Goal: Task Accomplishment & Management: Manage account settings

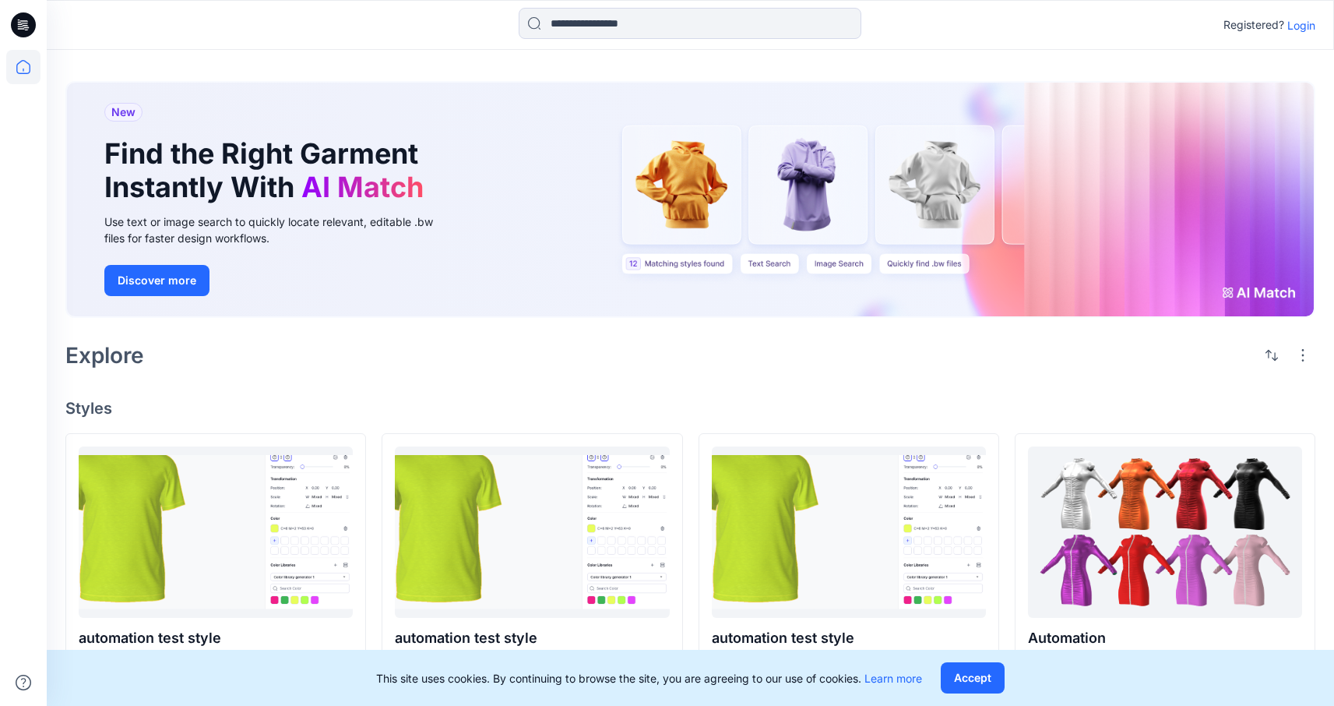
click at [1311, 25] on p "Login" at bounding box center [1301, 25] width 28 height 16
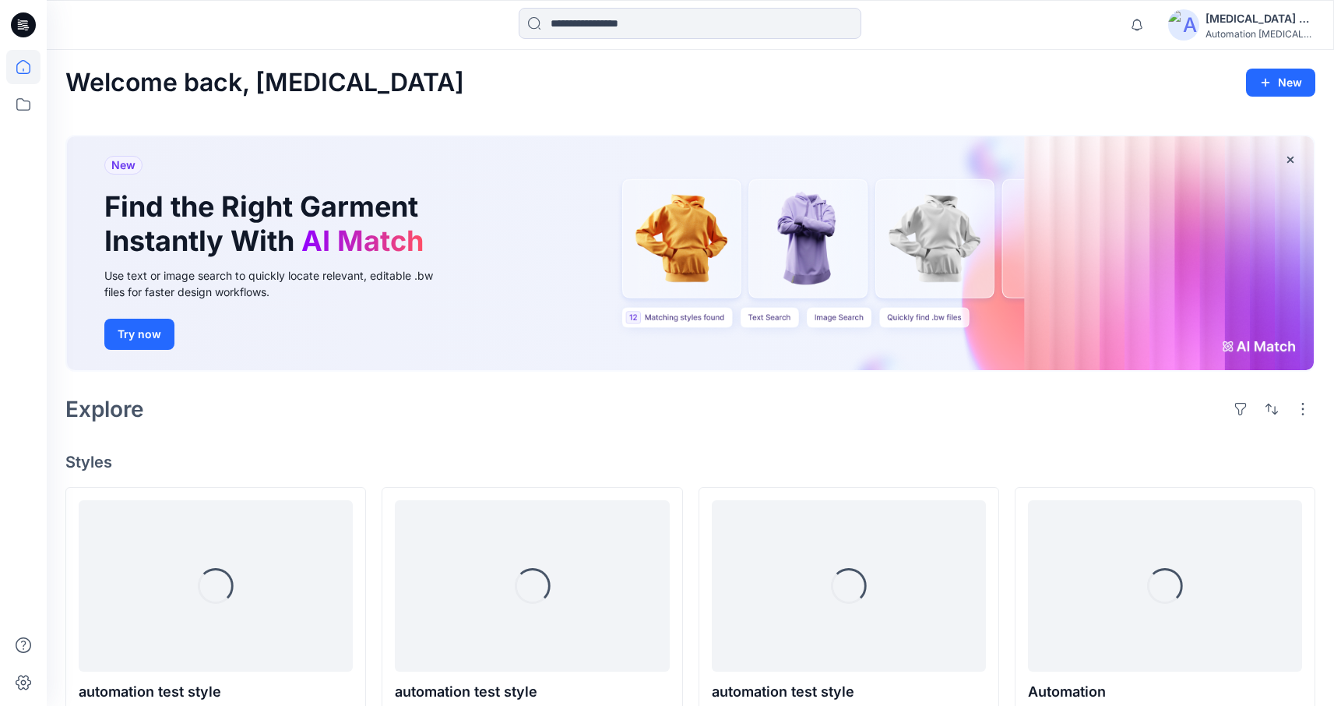
click at [1249, 13] on div "[MEDICAL_DATA] +567" at bounding box center [1259, 18] width 109 height 19
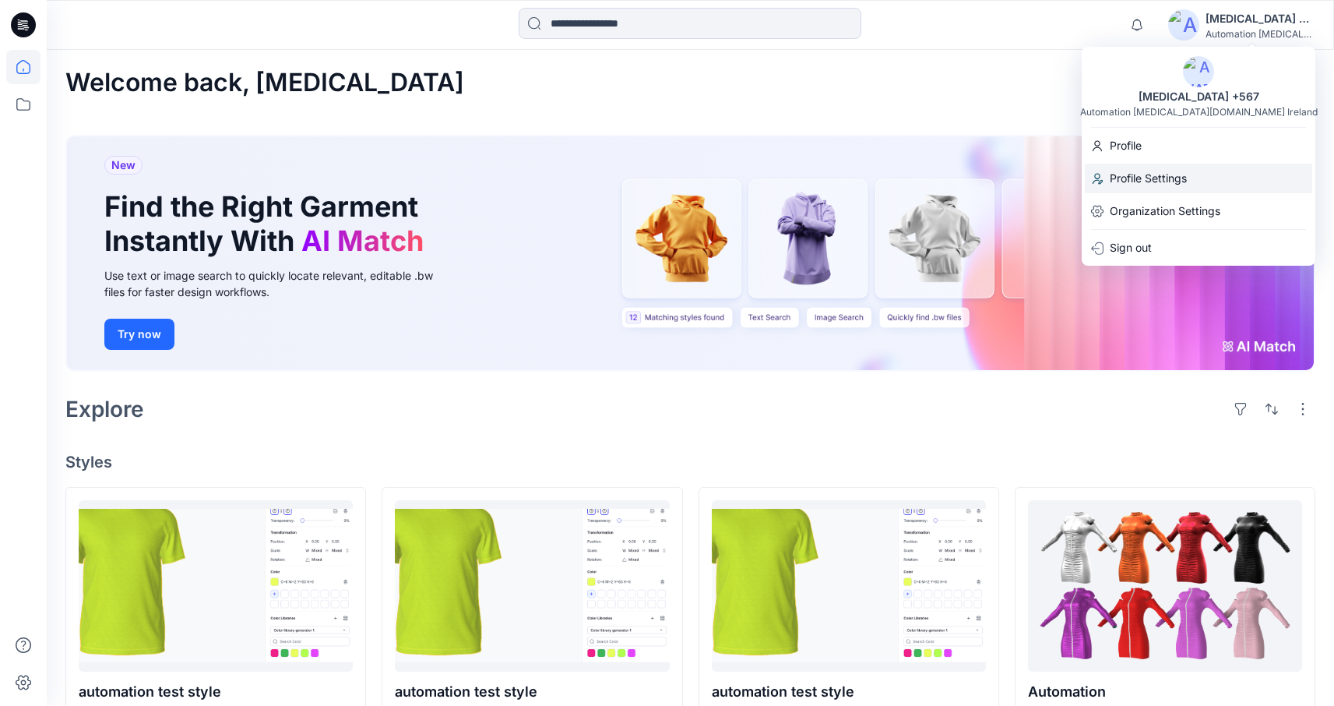
click at [1209, 182] on div "Profile Settings" at bounding box center [1198, 179] width 227 height 30
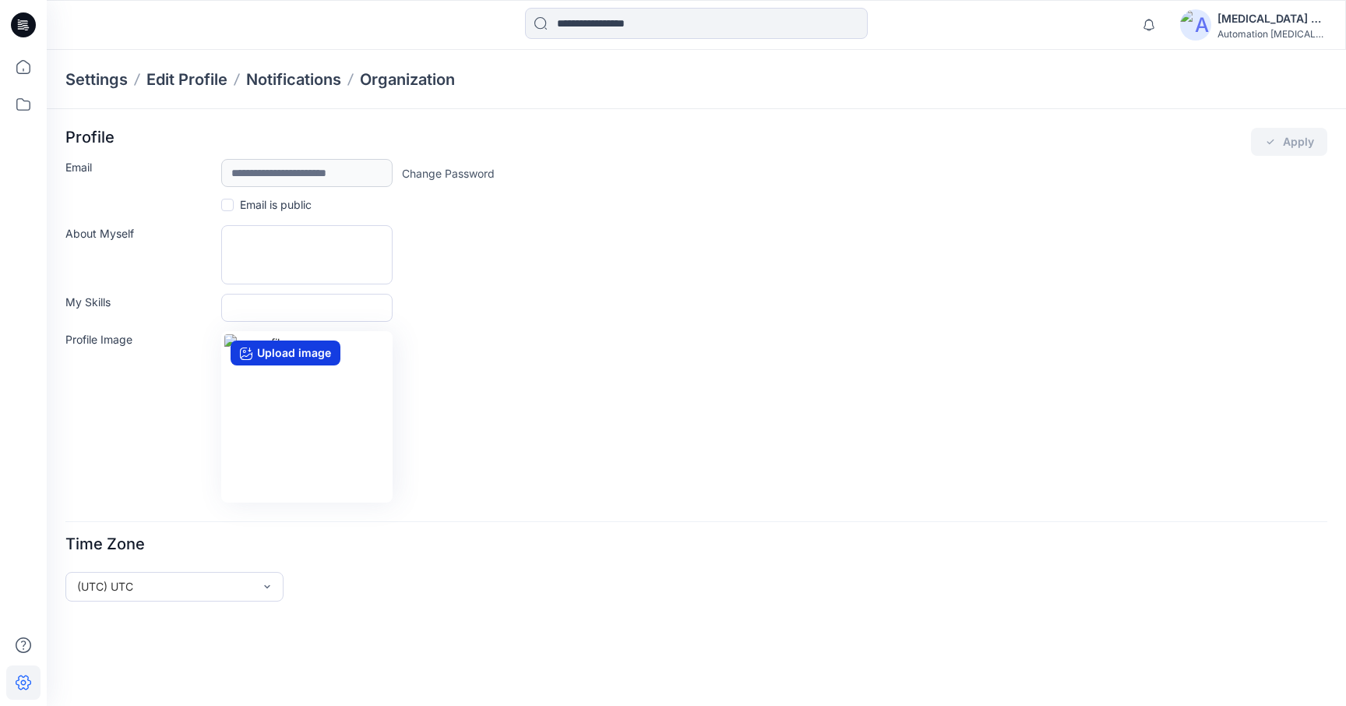
click at [273, 350] on label "Upload image" at bounding box center [285, 352] width 110 height 25
click at [0, 0] on input "Upload image" at bounding box center [0, 0] width 0 height 0
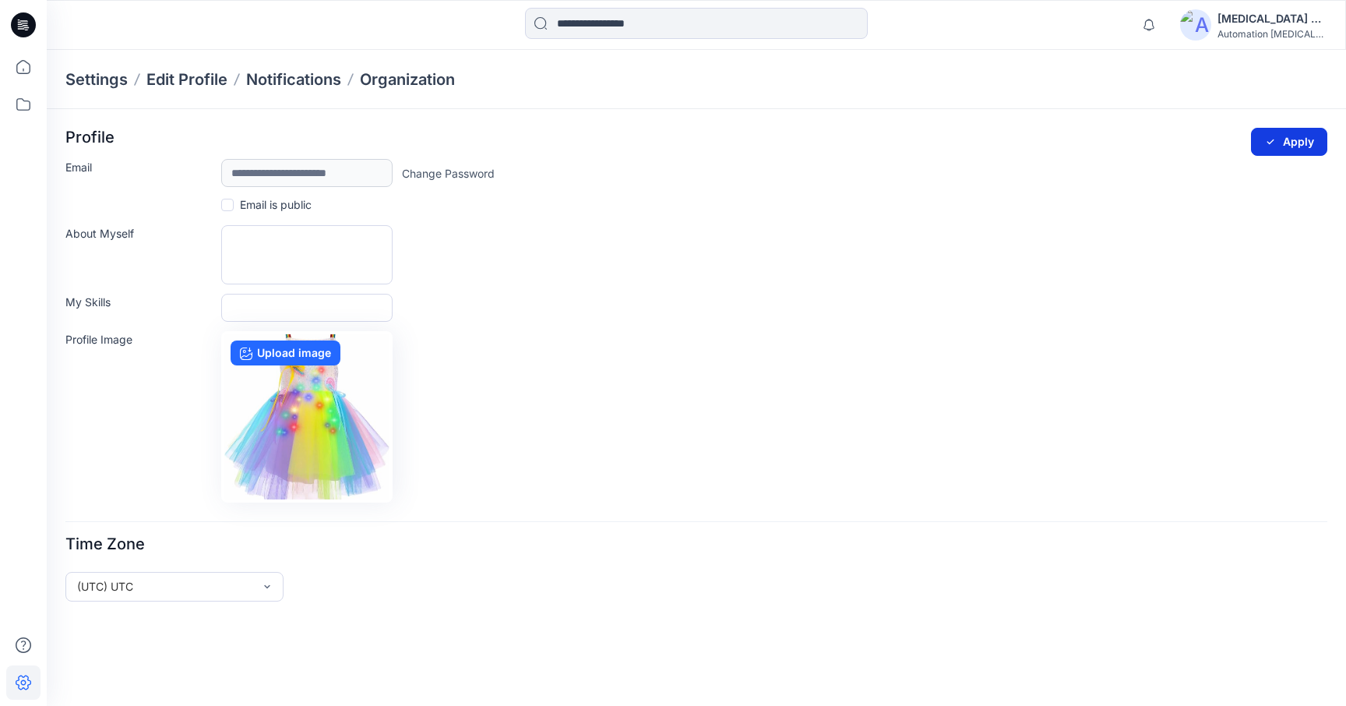
click at [1288, 134] on button "Apply" at bounding box center [1289, 142] width 76 height 28
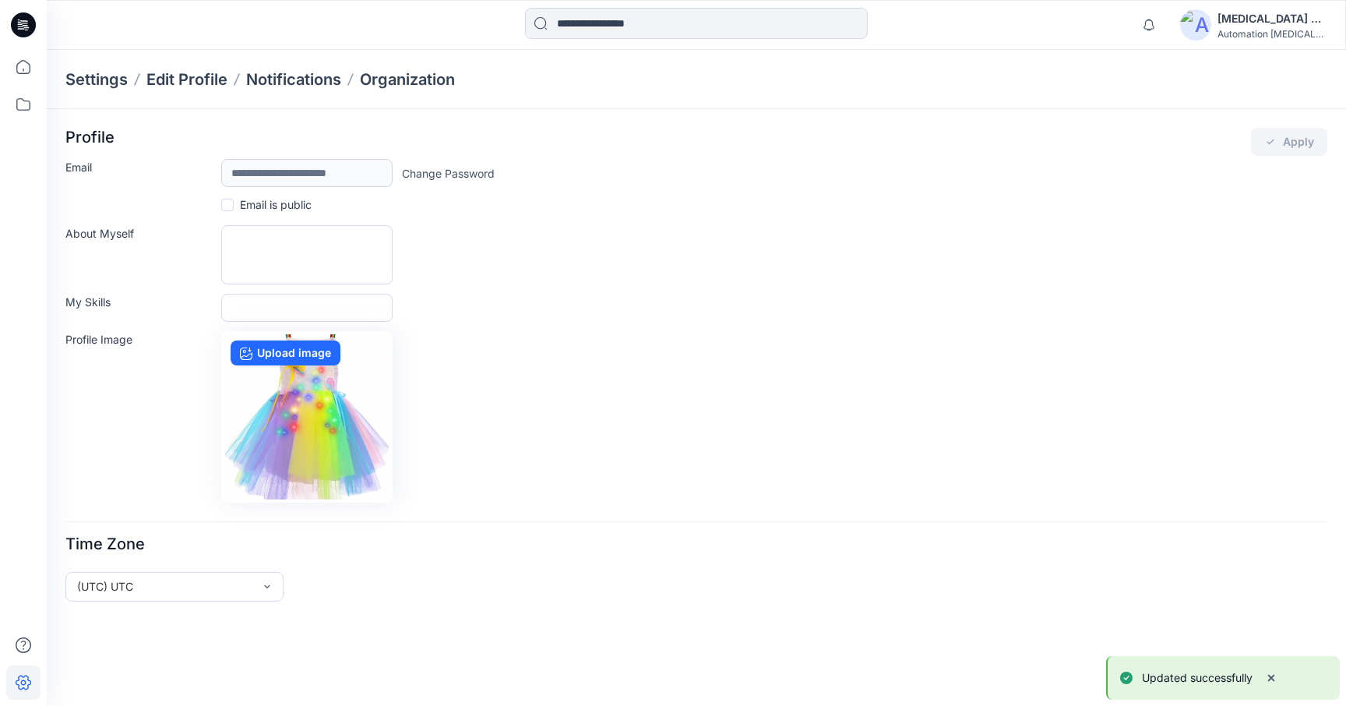
click at [1178, 677] on p "Updated successfully" at bounding box center [1197, 677] width 111 height 19
click at [1251, 15] on div "[MEDICAL_DATA] +567" at bounding box center [1271, 18] width 109 height 19
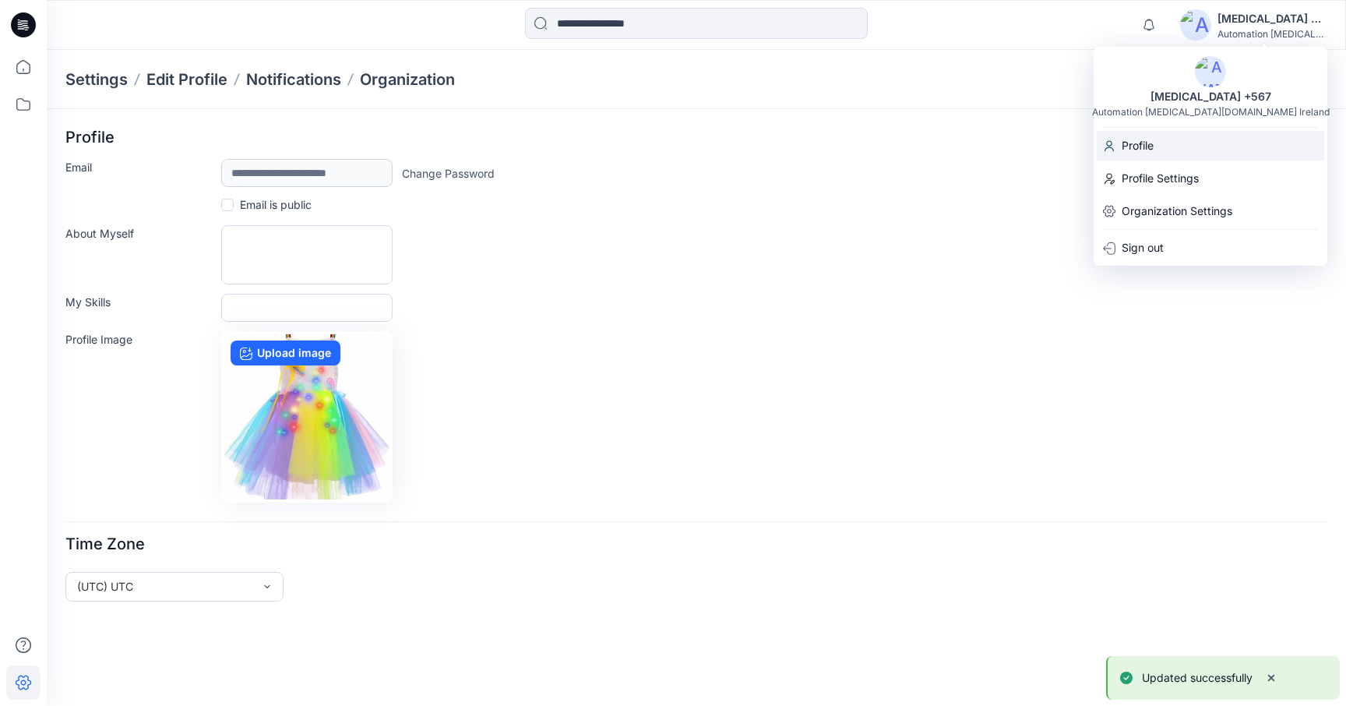
click at [1229, 141] on div "Profile" at bounding box center [1209, 146] width 227 height 30
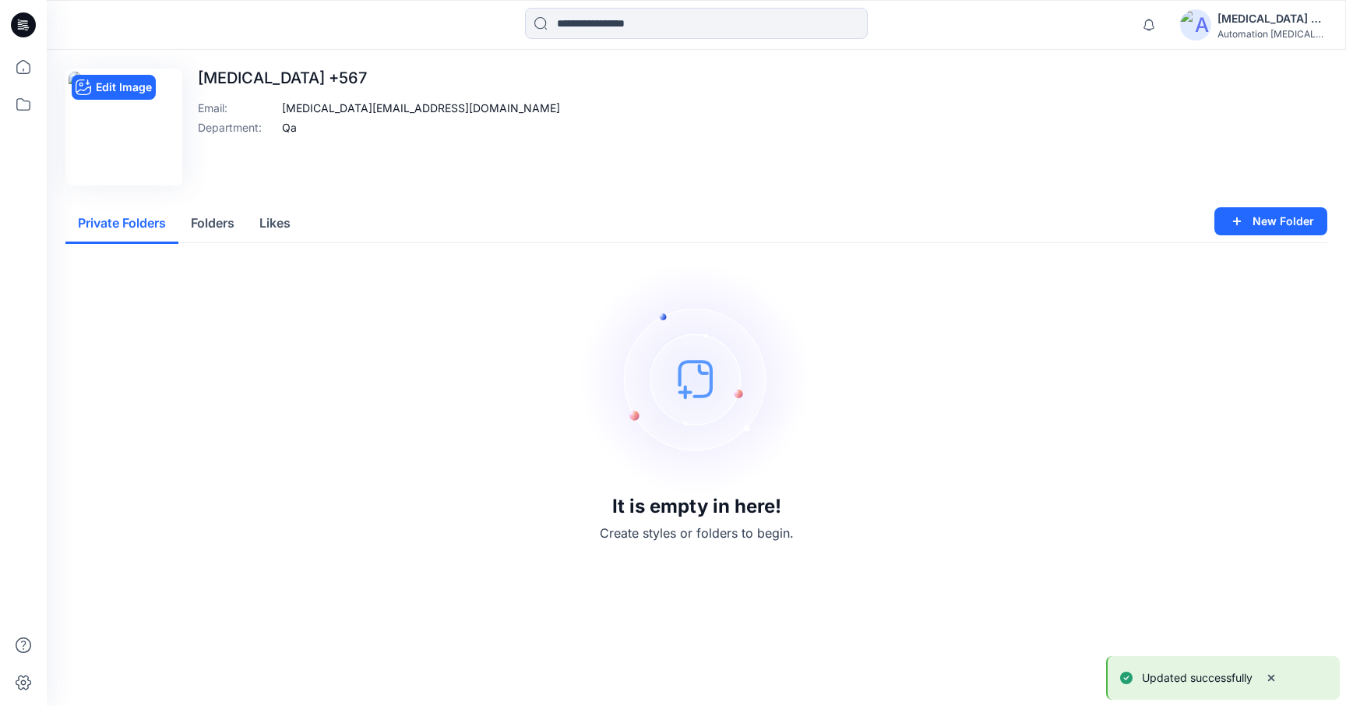
click at [150, 118] on img at bounding box center [124, 127] width 111 height 111
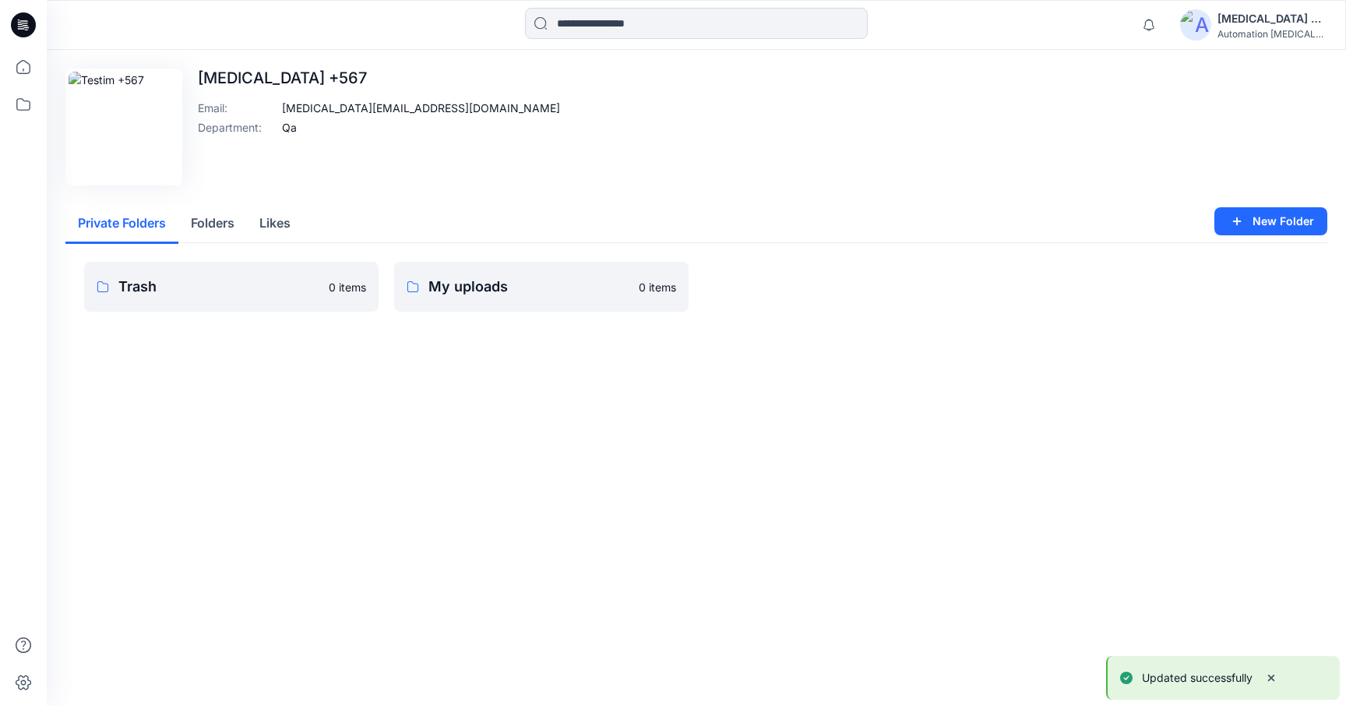
click at [1259, 15] on div "[MEDICAL_DATA] +567" at bounding box center [1271, 18] width 109 height 19
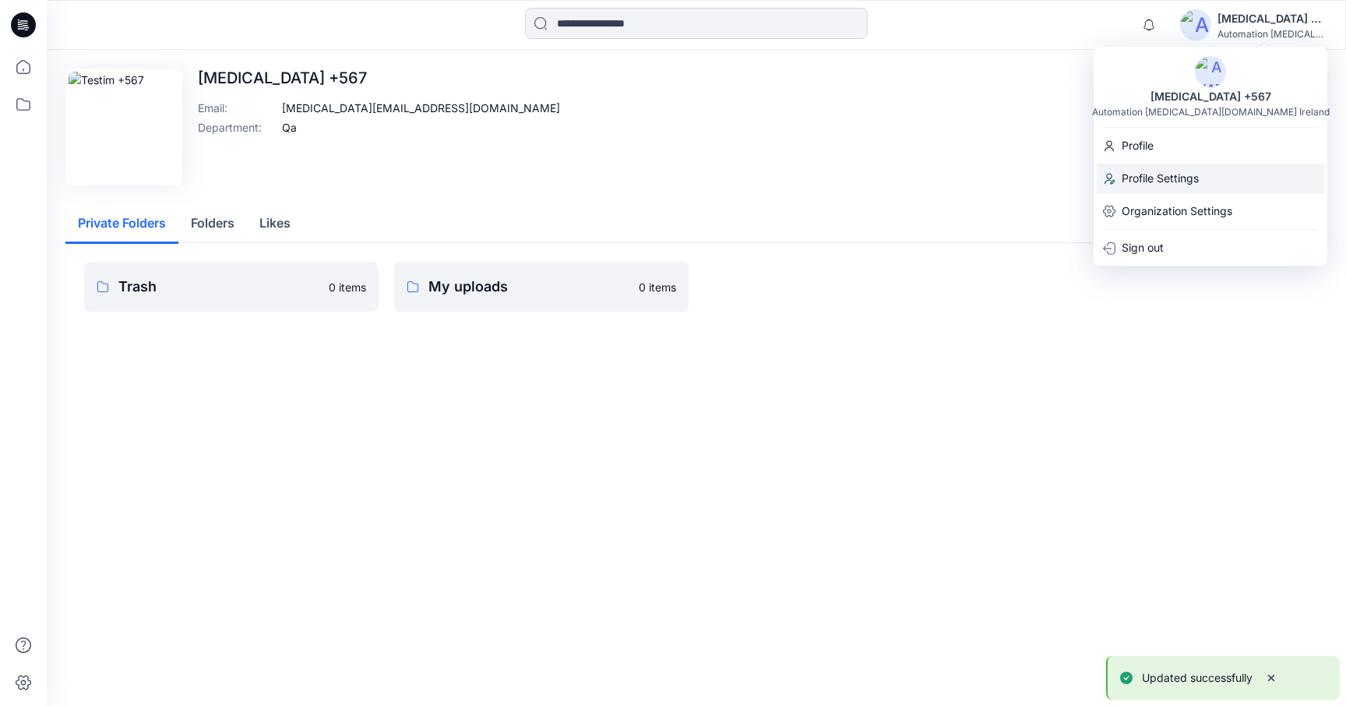
click at [1177, 174] on p "Profile Settings" at bounding box center [1159, 179] width 77 height 30
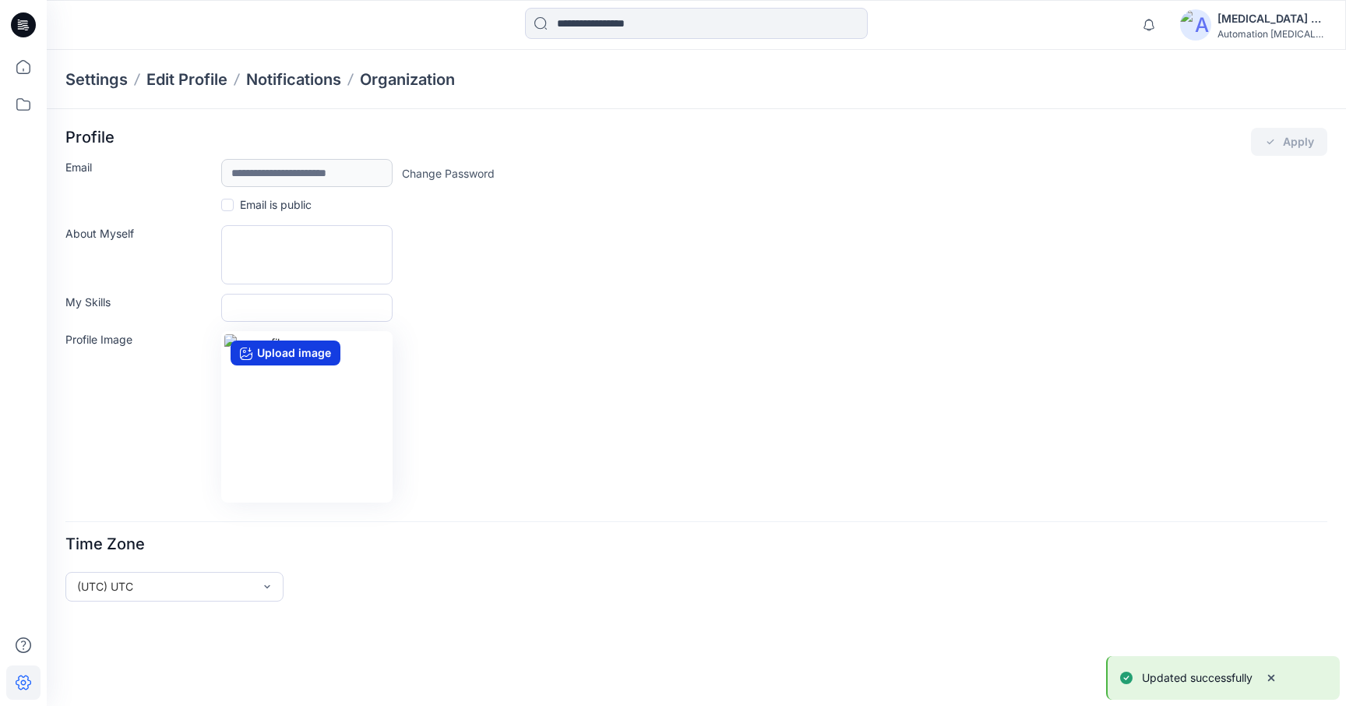
click at [305, 352] on label "Upload image" at bounding box center [285, 352] width 110 height 25
click at [0, 0] on input "Upload image" at bounding box center [0, 0] width 0 height 0
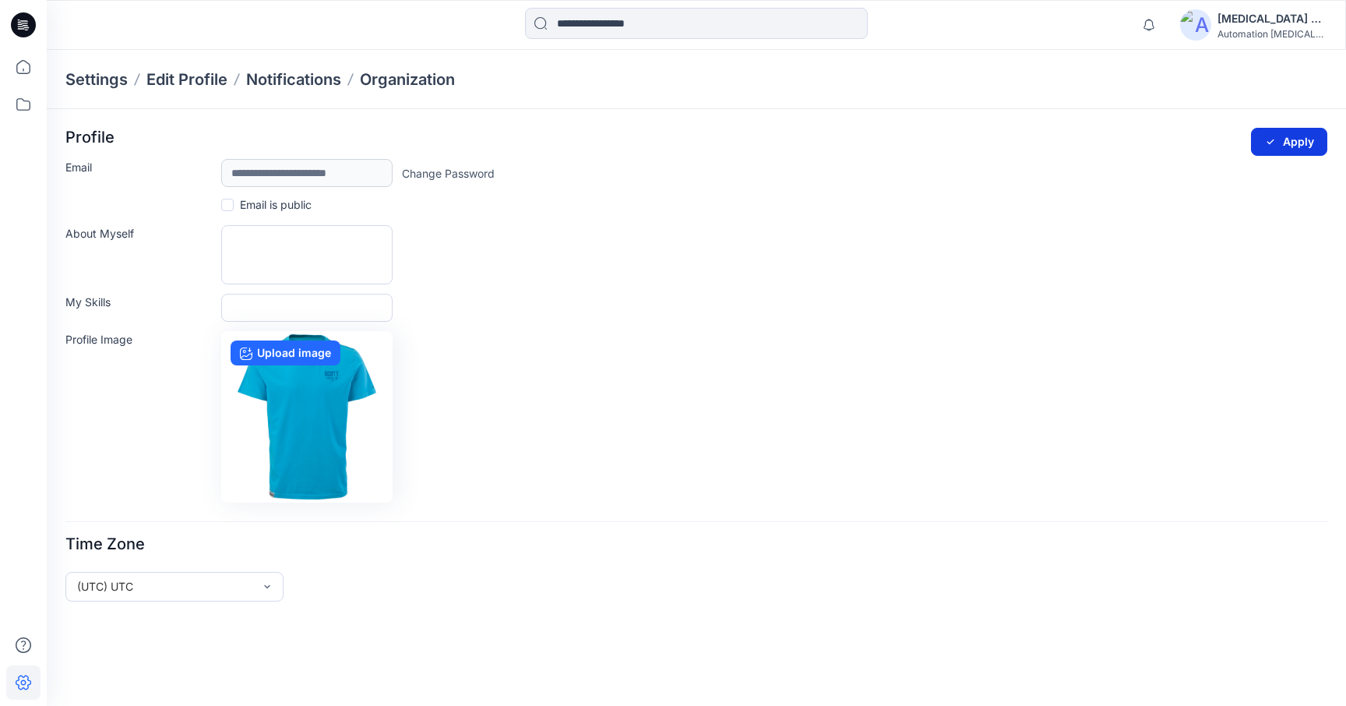
click at [1293, 145] on button "Apply" at bounding box center [1289, 142] width 76 height 28
click at [1291, 135] on button "Apply" at bounding box center [1289, 142] width 76 height 28
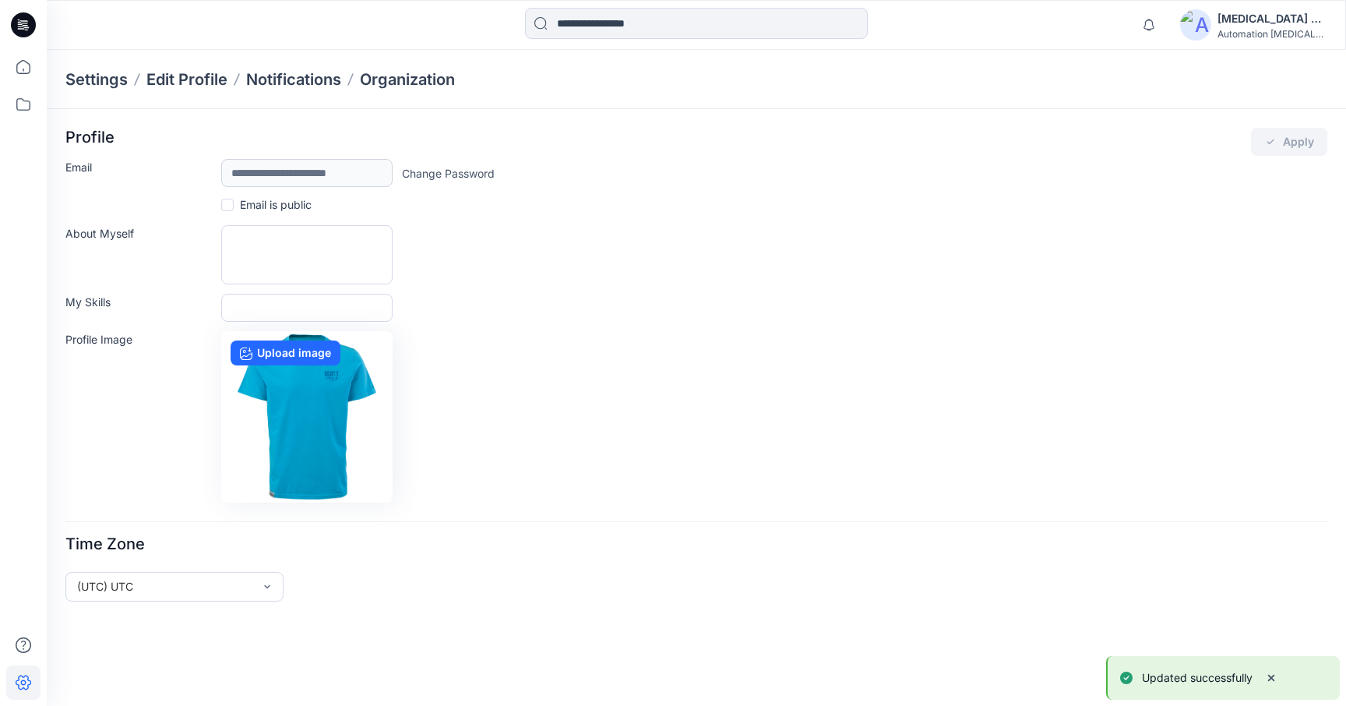
click at [1157, 671] on p "Updated successfully" at bounding box center [1197, 677] width 111 height 19
click at [311, 351] on label "Upload image" at bounding box center [285, 352] width 110 height 25
click at [0, 0] on input "Upload image" at bounding box center [0, 0] width 0 height 0
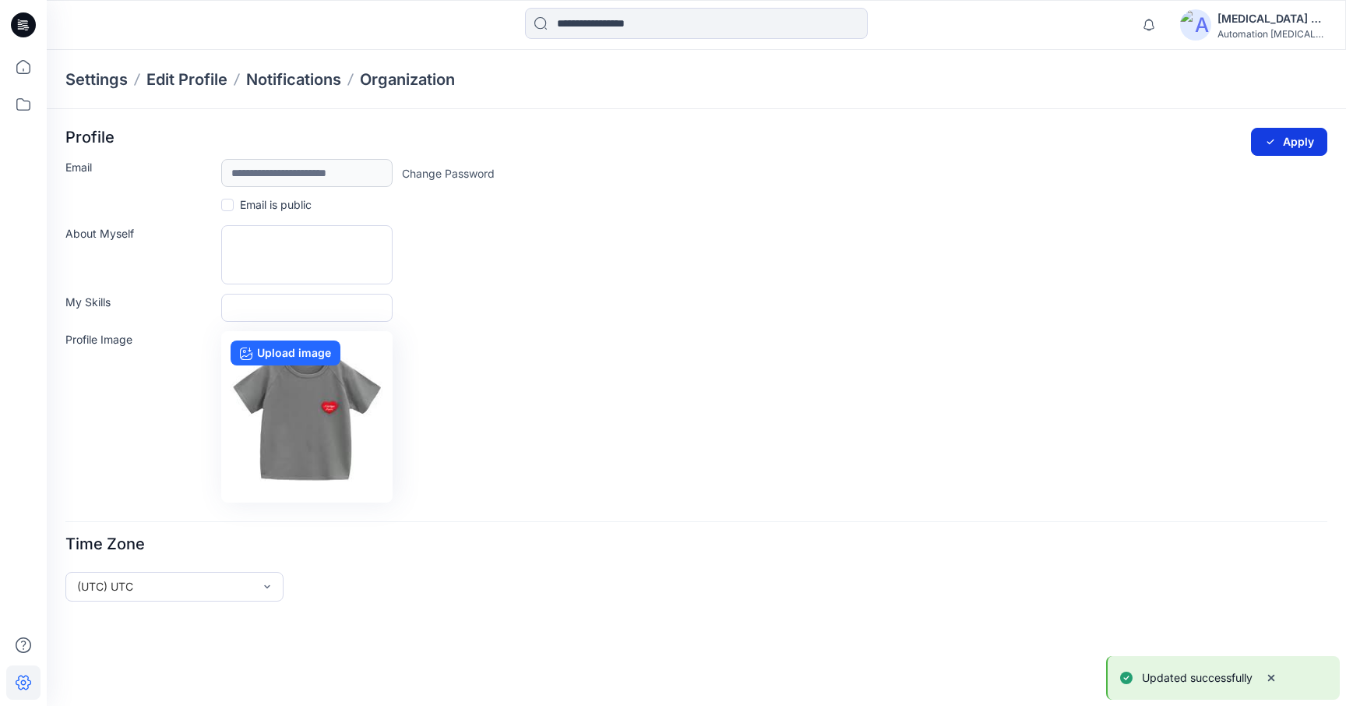
click at [1303, 136] on button "Apply" at bounding box center [1289, 142] width 76 height 28
click at [1216, 677] on p "Updated successfully" at bounding box center [1197, 677] width 111 height 19
click at [1203, 24] on img at bounding box center [1195, 24] width 31 height 31
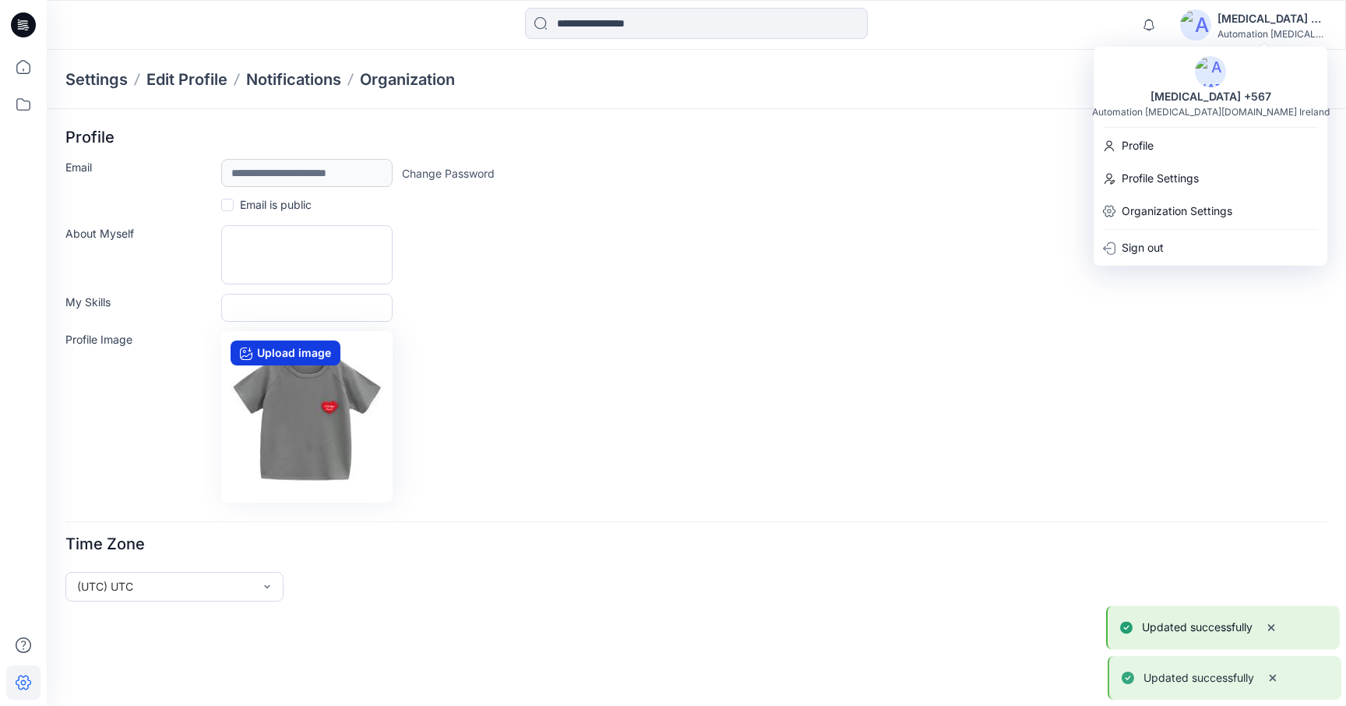
click at [315, 351] on label "Upload image" at bounding box center [285, 352] width 110 height 25
click at [0, 0] on input "Upload image" at bounding box center [0, 0] width 0 height 0
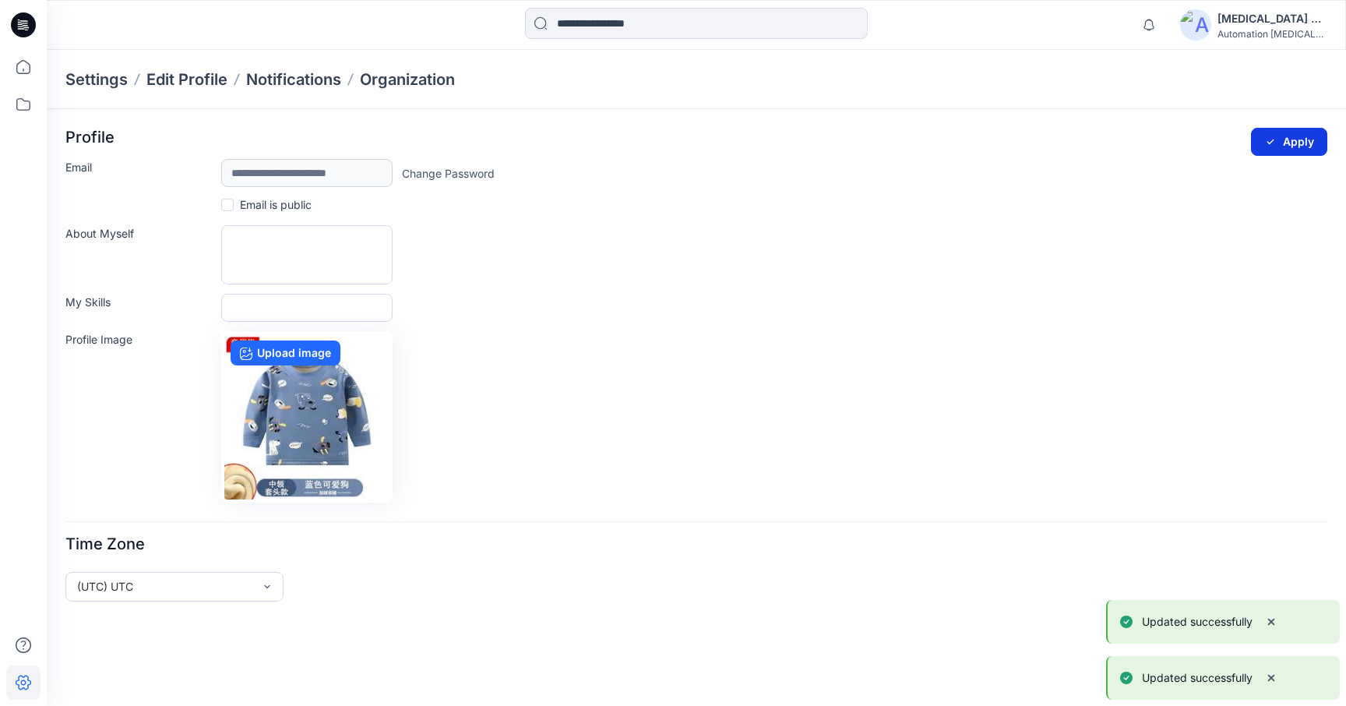
click at [1271, 141] on icon "submit" at bounding box center [1270, 141] width 7 height 5
click at [1257, 16] on div "[MEDICAL_DATA] +567" at bounding box center [1271, 18] width 109 height 19
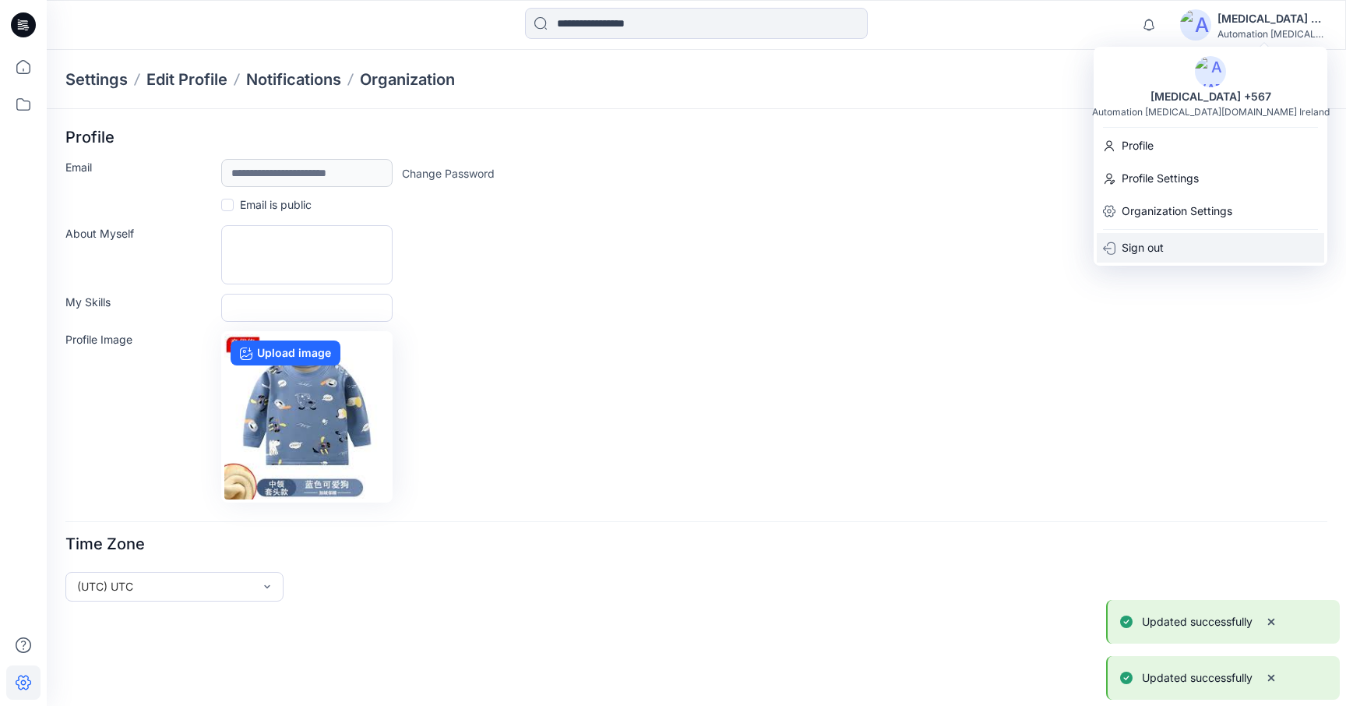
click at [1194, 244] on div "Sign out" at bounding box center [1209, 248] width 227 height 30
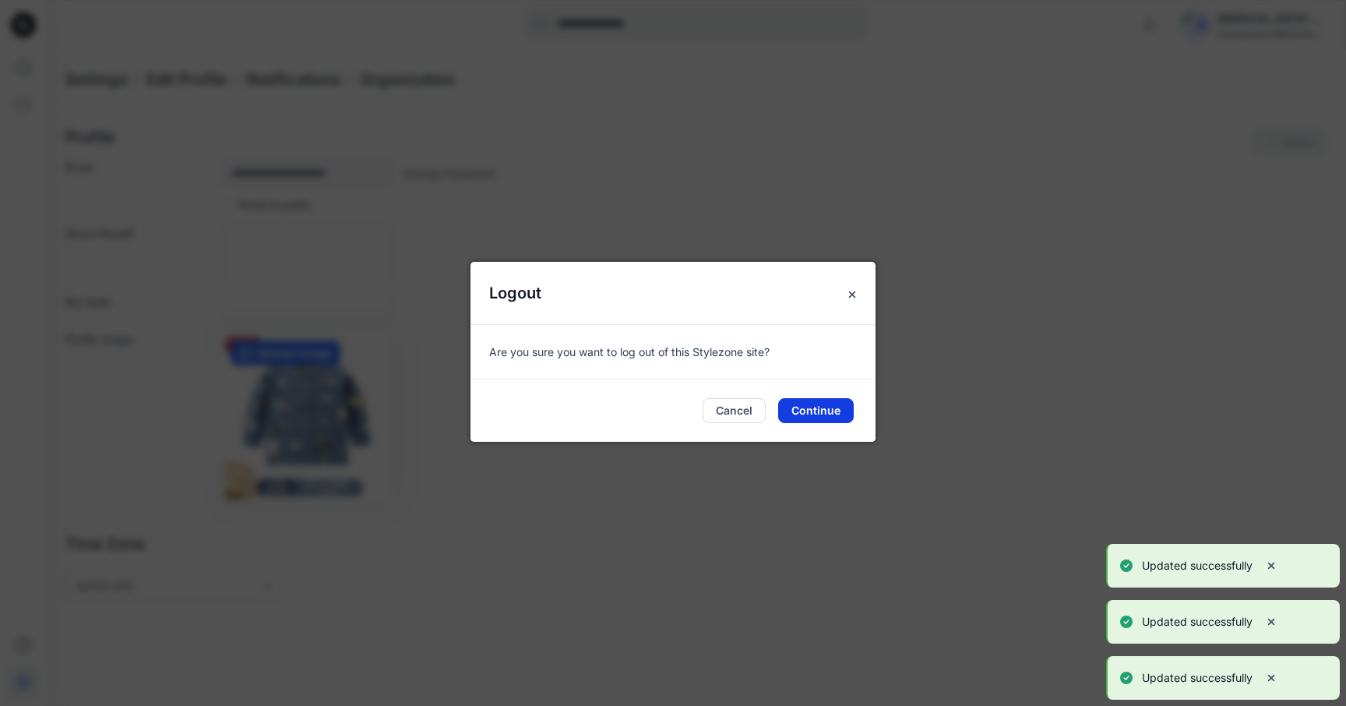
click at [813, 408] on button "Continue" at bounding box center [816, 410] width 76 height 25
